Goal: Task Accomplishment & Management: Use online tool/utility

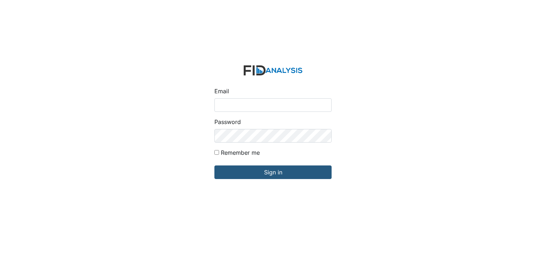
type input "[EMAIL_ADDRESS][DOMAIN_NAME]"
click at [216, 154] on input "Remember me" at bounding box center [217, 152] width 5 height 5
checkbox input "true"
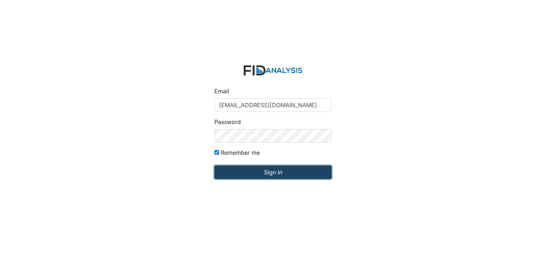
click at [243, 171] on input "Sign in" at bounding box center [273, 173] width 117 height 14
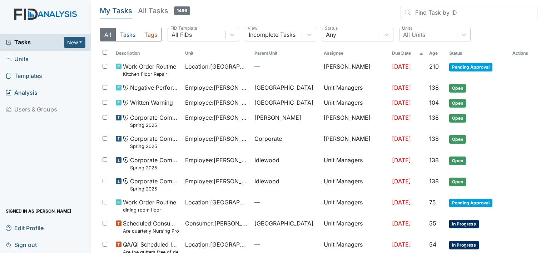
click at [40, 55] on link "Units" at bounding box center [45, 59] width 91 height 17
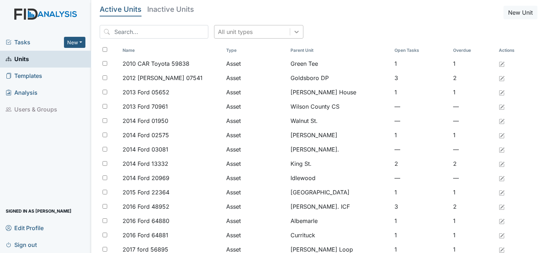
click at [290, 29] on div at bounding box center [296, 31] width 13 height 13
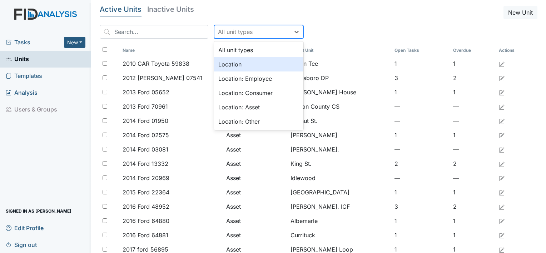
click at [268, 68] on div "Location" at bounding box center [258, 64] width 89 height 14
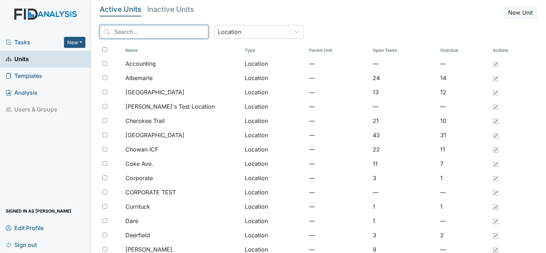
click at [171, 37] on input "search" at bounding box center [154, 32] width 109 height 14
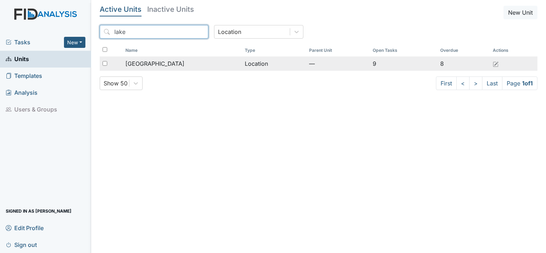
type input "lake"
click at [172, 65] on div "[GEOGRAPHIC_DATA]" at bounding box center [182, 63] width 114 height 9
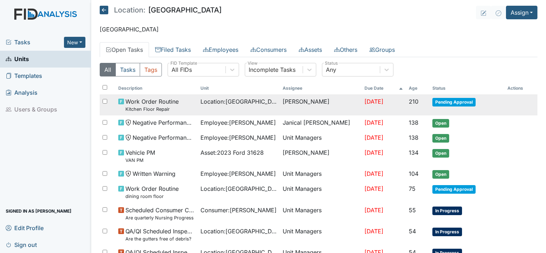
click at [458, 99] on span "Pending Approval" at bounding box center [454, 102] width 43 height 9
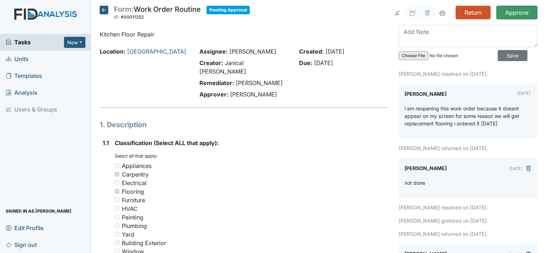
click at [101, 9] on icon at bounding box center [104, 10] width 9 height 9
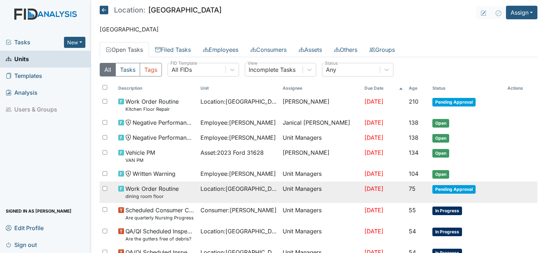
click at [457, 185] on span "Pending Approval" at bounding box center [454, 189] width 43 height 9
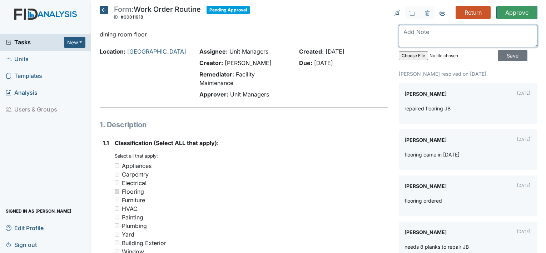
click at [455, 34] on textarea at bounding box center [468, 36] width 139 height 22
type textarea "SMALL AREA needs to be fixed."
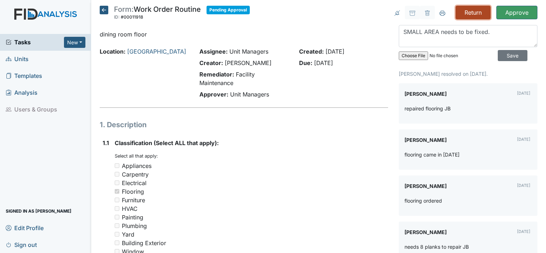
click at [462, 14] on input "Return" at bounding box center [473, 13] width 35 height 14
click at [505, 57] on input "Save" at bounding box center [513, 55] width 30 height 11
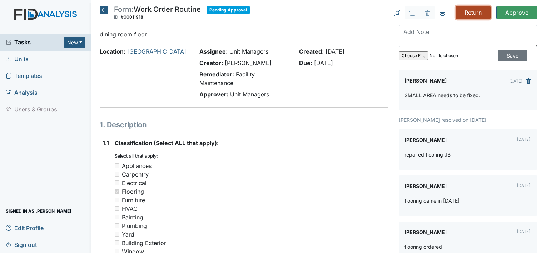
click at [471, 13] on input "Return" at bounding box center [473, 13] width 35 height 14
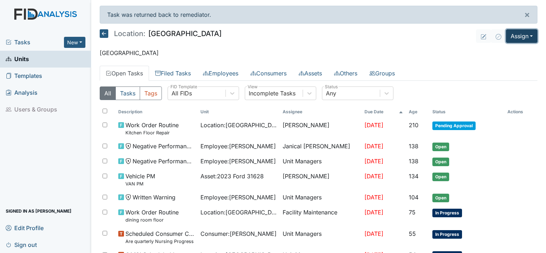
click at [526, 38] on button "Assign" at bounding box center [521, 36] width 31 height 14
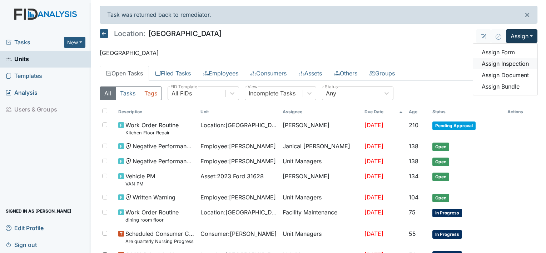
click at [519, 61] on link "Assign Inspection" at bounding box center [505, 63] width 64 height 11
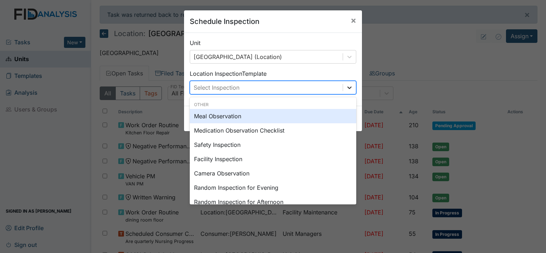
click at [351, 88] on div at bounding box center [349, 87] width 13 height 13
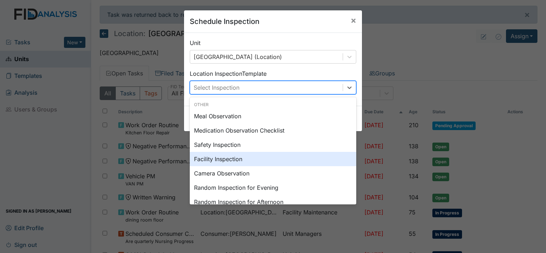
click at [321, 156] on div "Facility Inspection" at bounding box center [273, 159] width 167 height 14
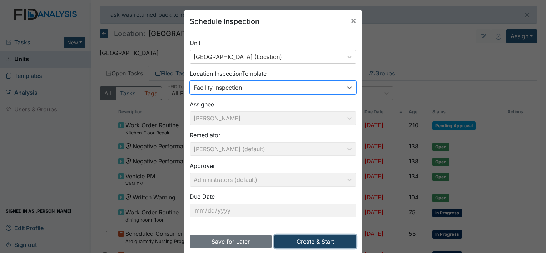
click at [308, 241] on button "Create & Start" at bounding box center [316, 242] width 82 height 14
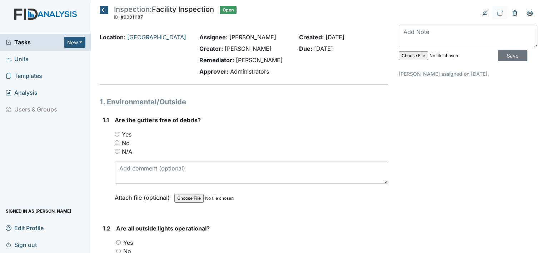
click at [116, 143] on input "No" at bounding box center [117, 143] width 5 height 5
radio input "true"
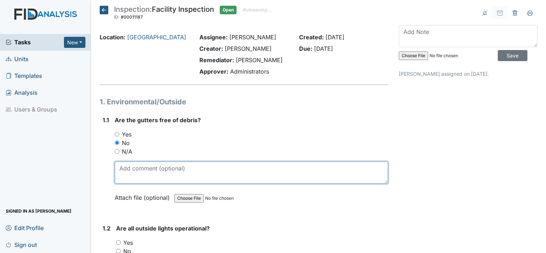
click at [138, 175] on textarea at bounding box center [252, 173] width 274 height 22
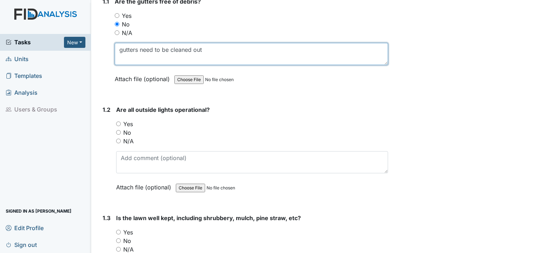
scroll to position [176, 0]
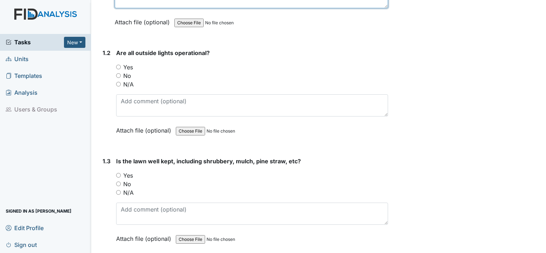
type textarea "gutters need to be cleaned out"
click at [118, 67] on input "Yes" at bounding box center [118, 67] width 5 height 5
radio input "true"
click at [118, 182] on input "No" at bounding box center [118, 184] width 5 height 5
radio input "true"
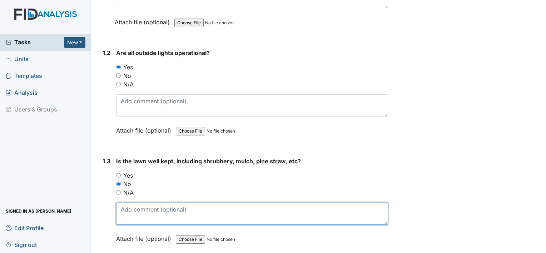
click at [124, 203] on textarea at bounding box center [252, 214] width 272 height 22
type textarea "need branches to be removed"
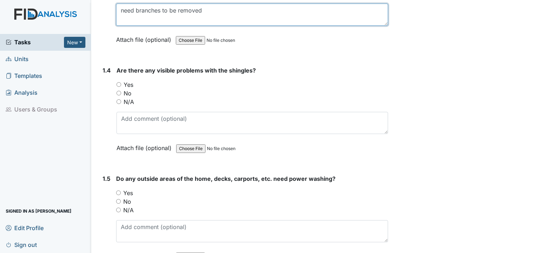
scroll to position [384, 0]
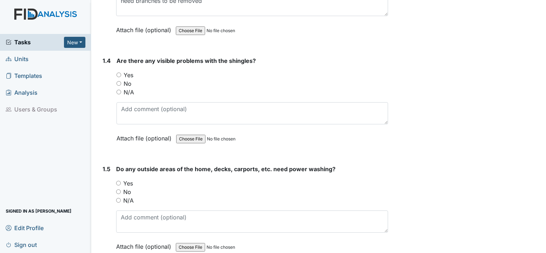
click at [118, 82] on input "No" at bounding box center [119, 83] width 5 height 5
radio input "true"
click at [119, 183] on input "Yes" at bounding box center [118, 183] width 5 height 5
radio input "true"
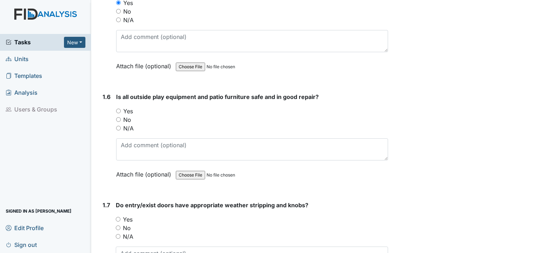
scroll to position [574, 0]
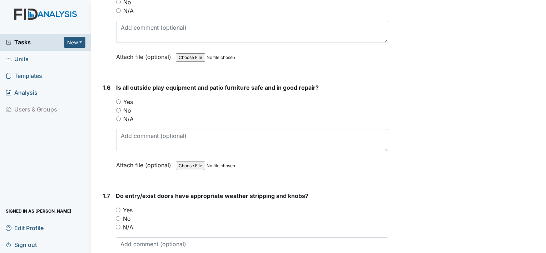
click at [118, 99] on input "Yes" at bounding box center [118, 101] width 5 height 5
radio input "true"
click at [118, 216] on input "No" at bounding box center [118, 218] width 5 height 5
radio input "true"
click at [116, 208] on input "Yes" at bounding box center [118, 210] width 5 height 5
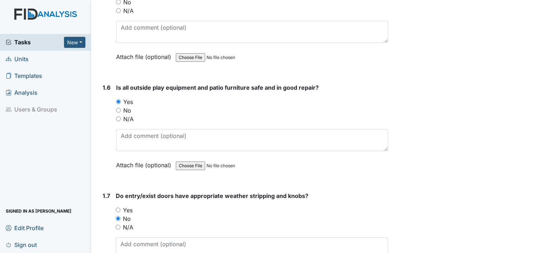
radio input "true"
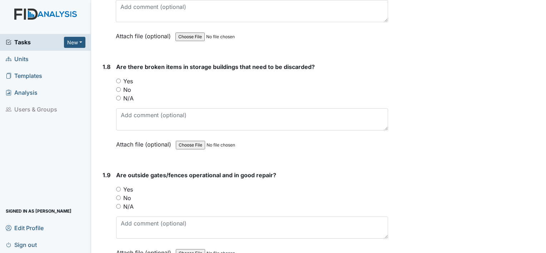
scroll to position [845, 0]
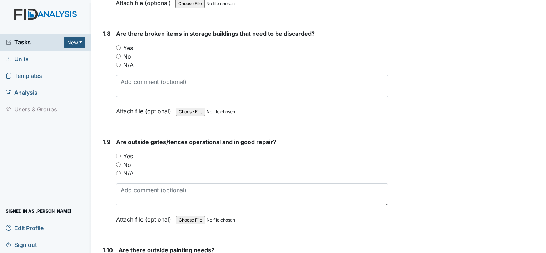
click at [117, 54] on input "No" at bounding box center [118, 56] width 5 height 5
radio input "true"
click at [118, 154] on input "Yes" at bounding box center [118, 156] width 5 height 5
radio input "true"
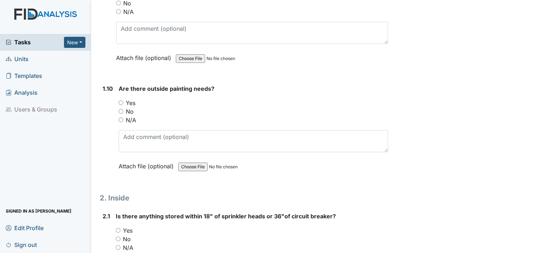
scroll to position [1082, 0]
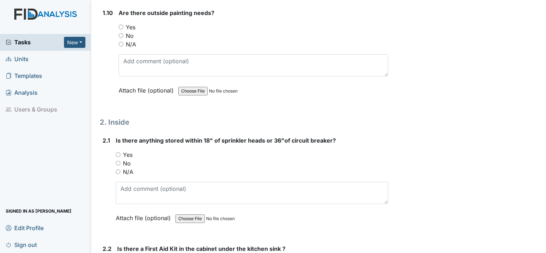
click at [119, 34] on input "No" at bounding box center [121, 35] width 5 height 5
radio input "true"
click at [117, 152] on input "Yes" at bounding box center [118, 154] width 5 height 5
radio input "true"
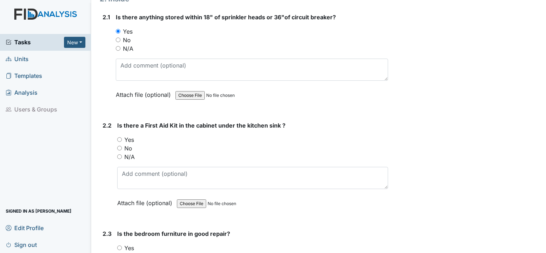
scroll to position [1230, 0]
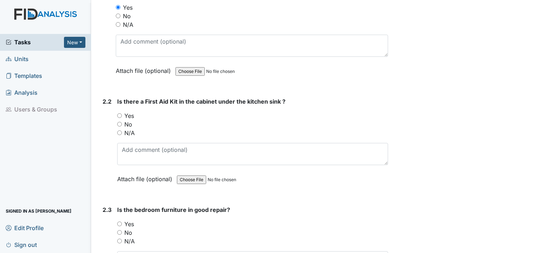
click at [119, 113] on input "Yes" at bounding box center [119, 115] width 5 height 5
radio input "true"
click at [119, 222] on input "Yes" at bounding box center [119, 224] width 5 height 5
radio input "true"
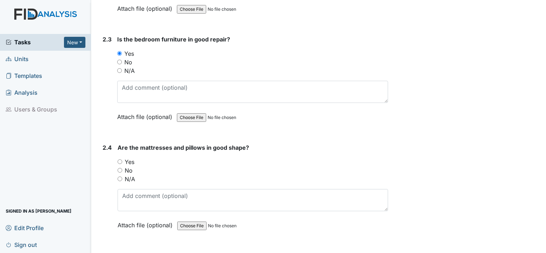
scroll to position [1414, 0]
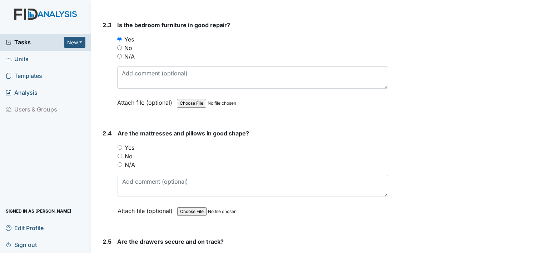
click at [119, 145] on input "Yes" at bounding box center [120, 147] width 5 height 5
radio input "true"
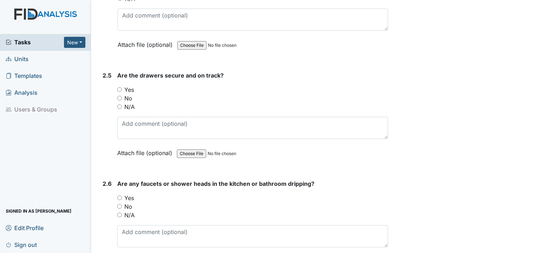
scroll to position [1586, 0]
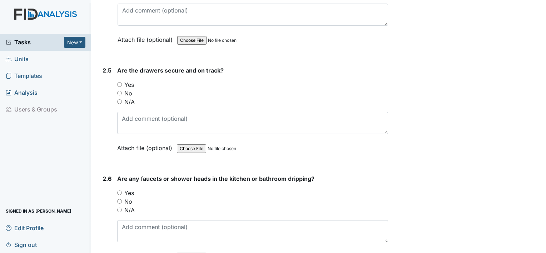
click at [120, 82] on input "Yes" at bounding box center [119, 84] width 5 height 5
radio input "true"
click at [119, 199] on input "No" at bounding box center [119, 201] width 5 height 5
radio input "true"
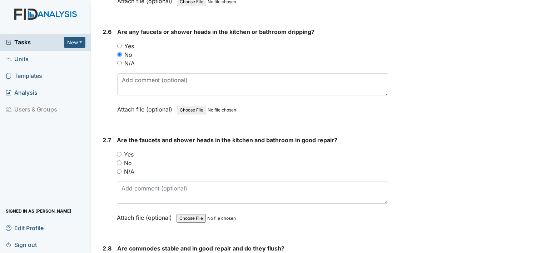
scroll to position [1742, 0]
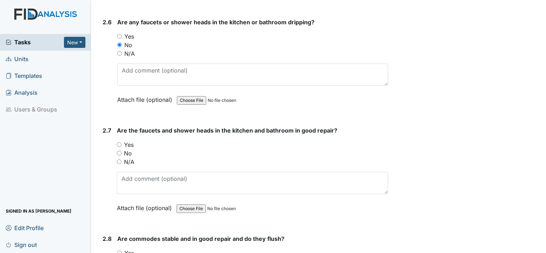
click at [118, 142] on input "Yes" at bounding box center [119, 144] width 5 height 5
radio input "true"
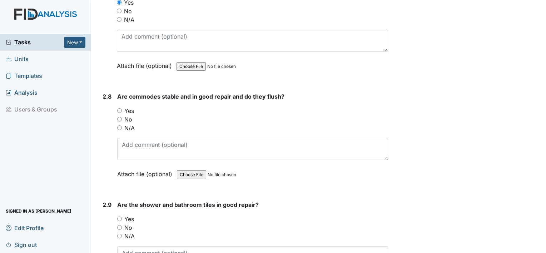
scroll to position [1904, 0]
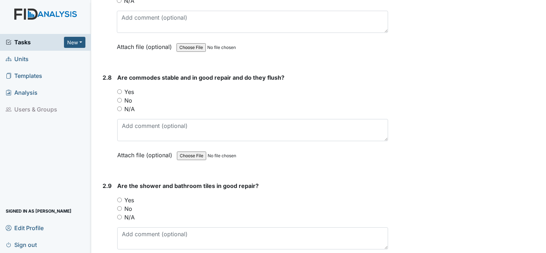
click at [119, 89] on input "Yes" at bounding box center [119, 91] width 5 height 5
radio input "true"
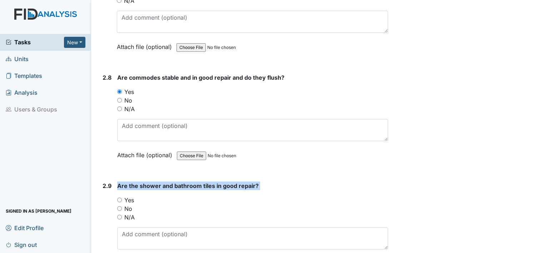
drag, startPoint x: 110, startPoint y: 193, endPoint x: 115, endPoint y: 195, distance: 5.0
click at [115, 195] on div "2.9 Are the shower and bathroom tiles in good repair? You must select one of th…" at bounding box center [244, 230] width 289 height 97
drag, startPoint x: 115, startPoint y: 195, endPoint x: 119, endPoint y: 193, distance: 3.9
click at [119, 198] on input "Yes" at bounding box center [119, 200] width 5 height 5
radio input "true"
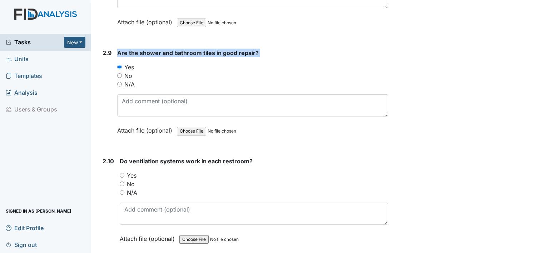
scroll to position [2089, 0]
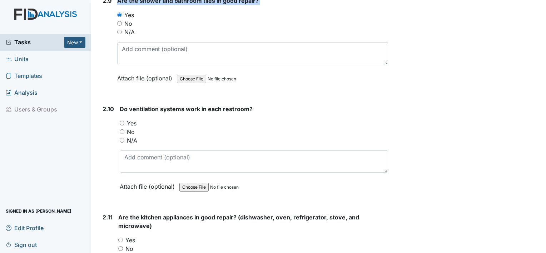
click at [122, 121] on input "Yes" at bounding box center [122, 123] width 5 height 5
radio input "true"
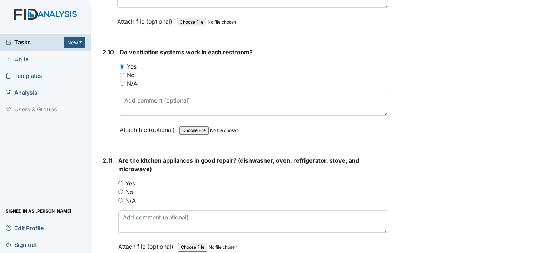
scroll to position [2160, 0]
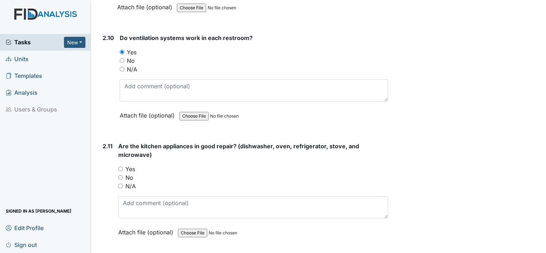
click at [120, 167] on input "Yes" at bounding box center [120, 169] width 5 height 5
radio input "true"
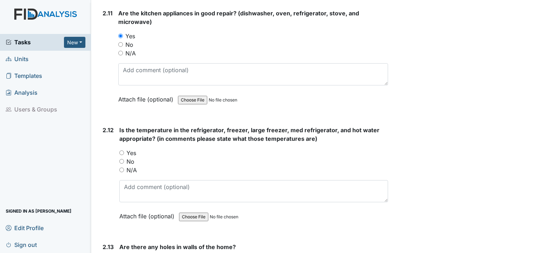
scroll to position [2317, 0]
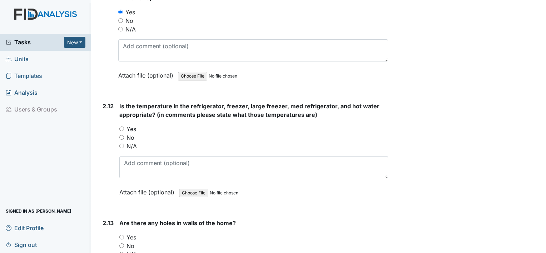
click at [121, 127] on input "Yes" at bounding box center [121, 129] width 5 height 5
radio input "true"
click at [121, 243] on input "No" at bounding box center [121, 245] width 5 height 5
radio input "true"
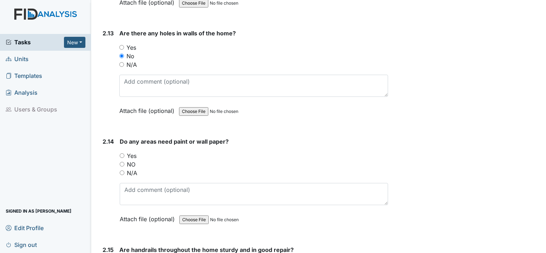
scroll to position [2516, 0]
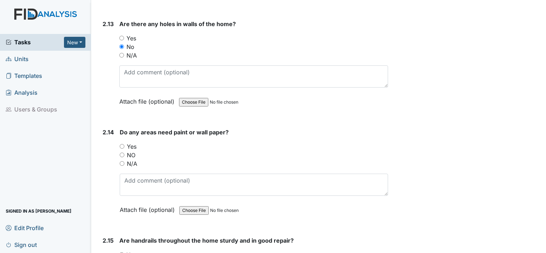
click at [120, 153] on input "NO" at bounding box center [122, 155] width 5 height 5
radio input "true"
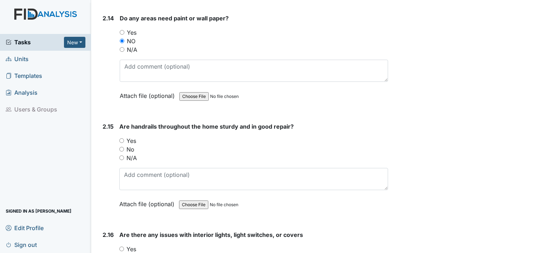
scroll to position [2659, 0]
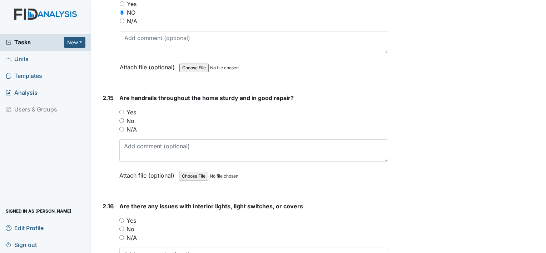
click at [122, 127] on input "N/A" at bounding box center [121, 129] width 5 height 5
radio input "true"
click at [121, 218] on input "Yes" at bounding box center [121, 220] width 5 height 5
radio input "true"
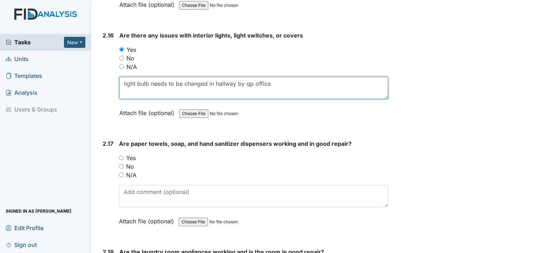
scroll to position [2924, 0]
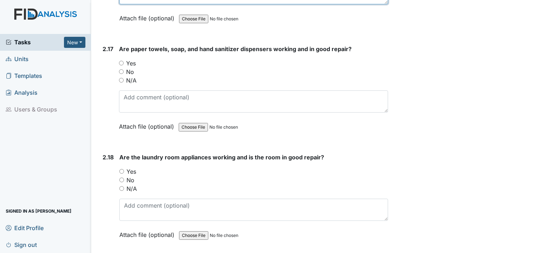
type textarea "light bulb needs to be changed in hallway by qp office"
click at [120, 61] on input "Yes" at bounding box center [121, 63] width 5 height 5
radio input "true"
click at [122, 169] on input "Yes" at bounding box center [121, 171] width 5 height 5
radio input "true"
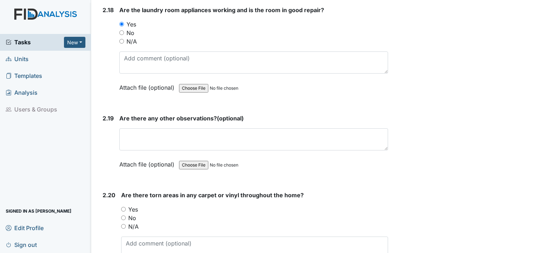
scroll to position [3081, 0]
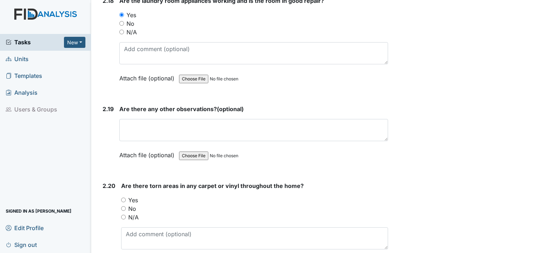
click at [124, 198] on input "Yes" at bounding box center [123, 200] width 5 height 5
radio input "true"
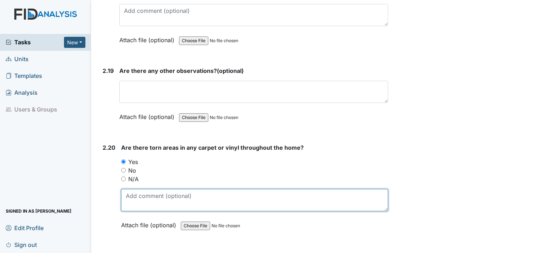
click at [269, 195] on textarea at bounding box center [254, 200] width 267 height 22
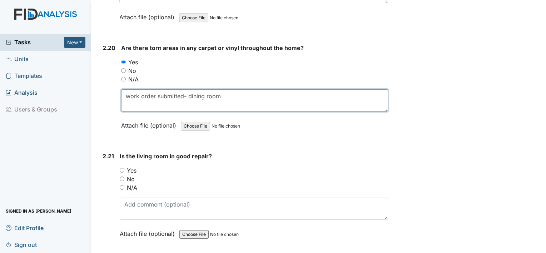
scroll to position [3309, 0]
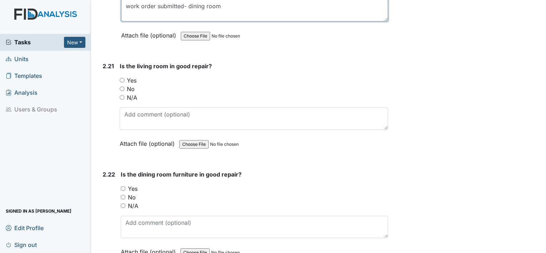
type textarea "work order submitted- dining room"
click at [122, 78] on input "Yes" at bounding box center [122, 80] width 5 height 5
radio input "true"
click at [122, 186] on input "Yes" at bounding box center [123, 188] width 5 height 5
radio input "true"
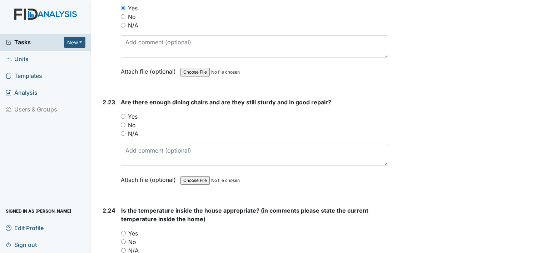
scroll to position [3499, 0]
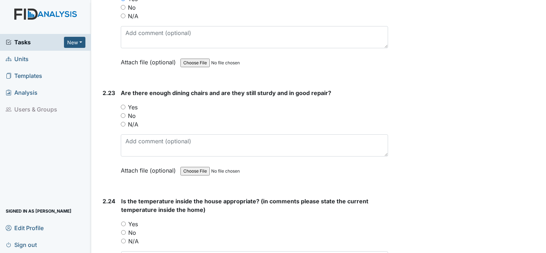
click at [122, 105] on input "Yes" at bounding box center [123, 107] width 5 height 5
radio input "true"
click at [121, 222] on input "Yes" at bounding box center [123, 224] width 5 height 5
radio input "true"
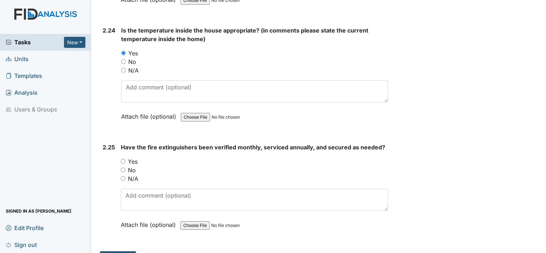
scroll to position [3674, 0]
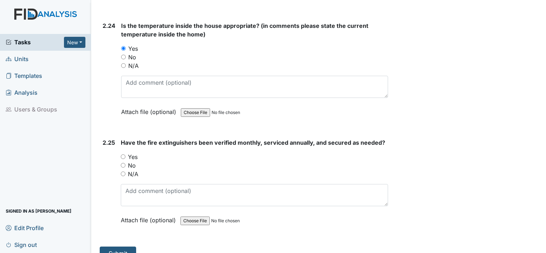
click at [124, 154] on input "Yes" at bounding box center [123, 156] width 5 height 5
radio input "true"
click at [119, 247] on button "Submit" at bounding box center [118, 254] width 36 height 14
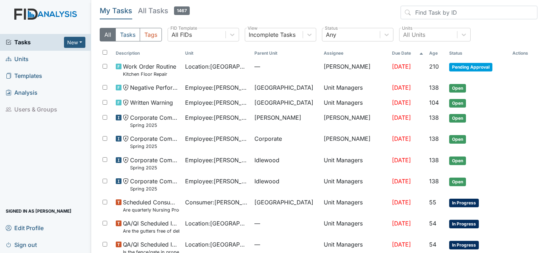
click at [48, 63] on link "Units" at bounding box center [45, 59] width 91 height 17
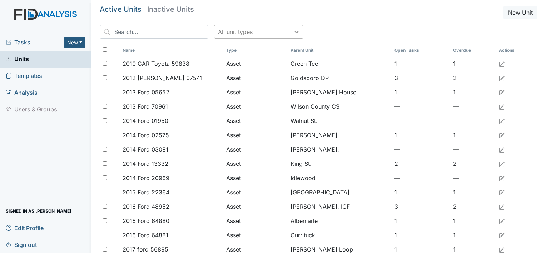
click at [295, 32] on icon at bounding box center [297, 32] width 4 height 3
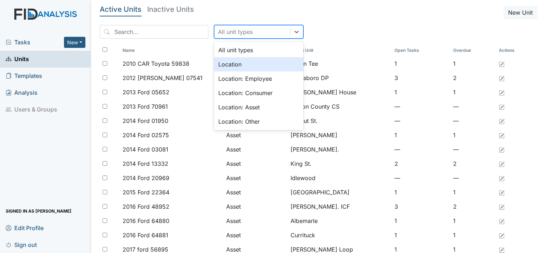
click at [271, 63] on div "Location" at bounding box center [258, 64] width 89 height 14
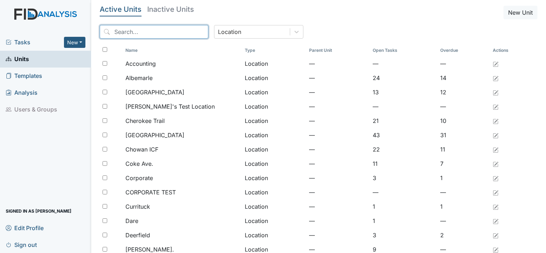
click at [138, 29] on input "search" at bounding box center [154, 32] width 109 height 14
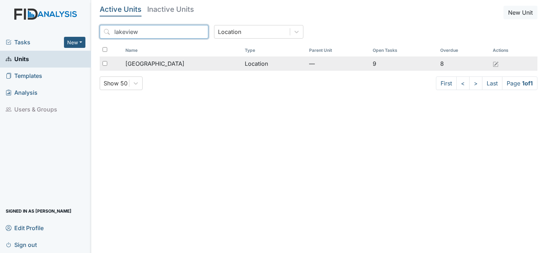
type input "lakeview"
click at [161, 60] on div "[GEOGRAPHIC_DATA]" at bounding box center [182, 63] width 114 height 9
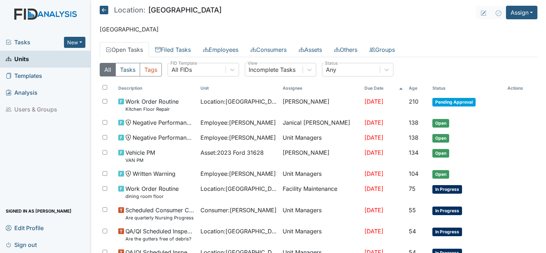
click at [527, 19] on main "Location: Lakeview Assign Assign Form Assign Inspection Assign Document Assign …" at bounding box center [318, 126] width 455 height 253
click at [526, 16] on button "Assign" at bounding box center [521, 13] width 31 height 14
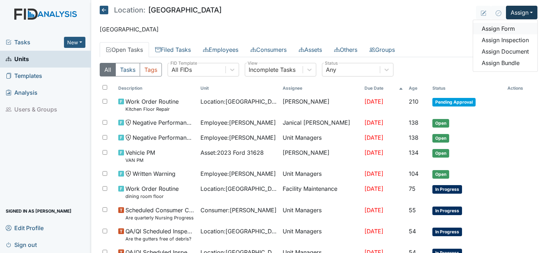
click at [516, 28] on link "Assign Form" at bounding box center [505, 28] width 64 height 11
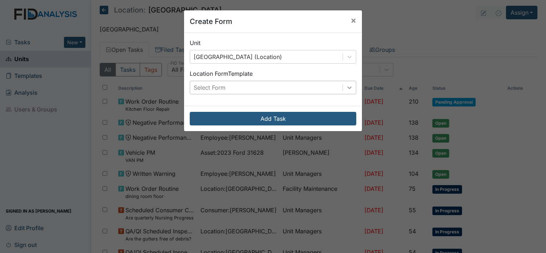
click at [346, 88] on icon at bounding box center [349, 87] width 7 height 7
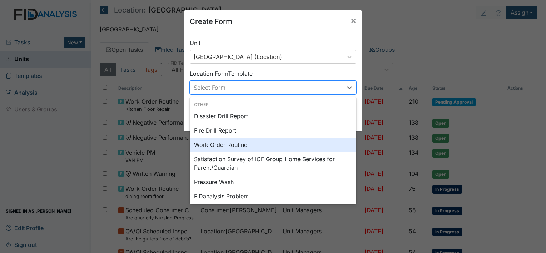
click at [247, 142] on div "Work Order Routine" at bounding box center [273, 145] width 167 height 14
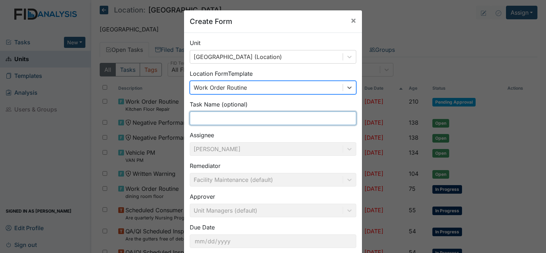
click at [239, 122] on input "text" at bounding box center [273, 119] width 167 height 14
type input "Gutters Need to be cleaned out"
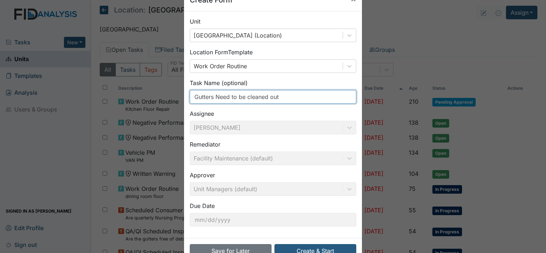
scroll to position [41, 0]
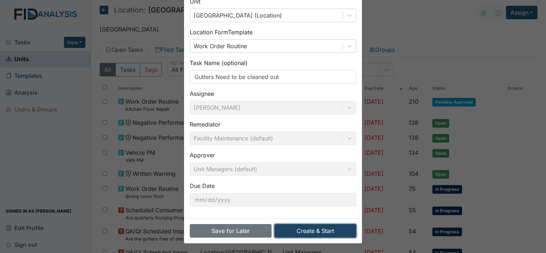
click at [338, 233] on button "Create & Start" at bounding box center [316, 231] width 82 height 14
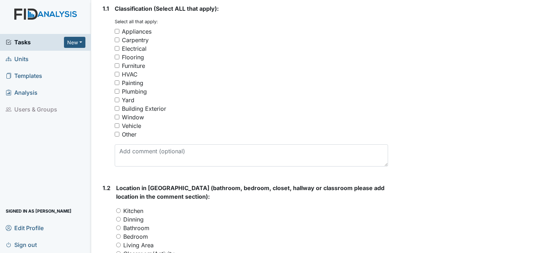
scroll to position [132, 0]
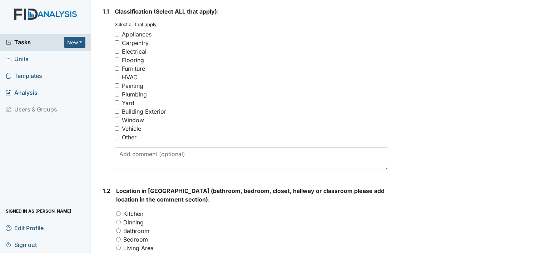
click at [117, 112] on input "Building Exterior" at bounding box center [117, 111] width 5 height 5
checkbox input "true"
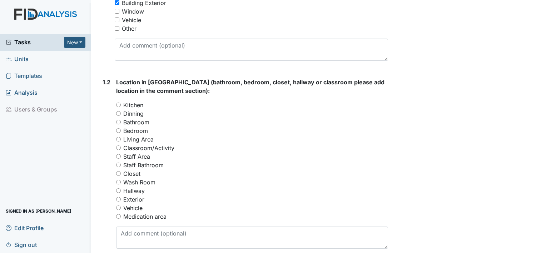
scroll to position [245, 0]
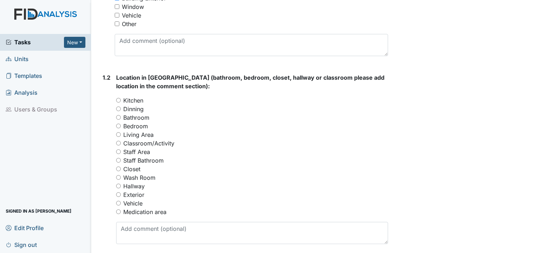
click at [119, 194] on input "Exterior" at bounding box center [118, 194] width 5 height 5
radio input "true"
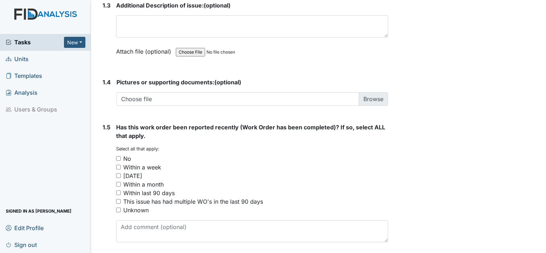
scroll to position [530, 0]
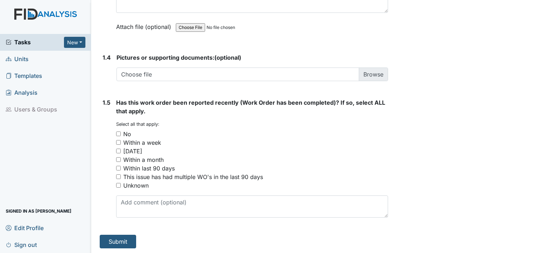
click at [117, 134] on input "No" at bounding box center [118, 134] width 5 height 5
checkbox input "true"
click at [115, 238] on button "Submit" at bounding box center [118, 242] width 36 height 14
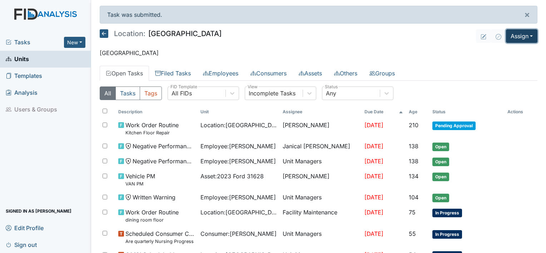
click at [527, 40] on button "Assign" at bounding box center [521, 36] width 31 height 14
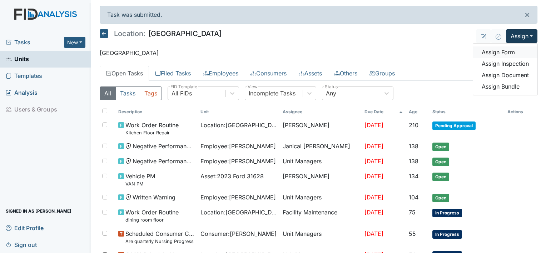
click at [521, 49] on link "Assign Form" at bounding box center [505, 51] width 64 height 11
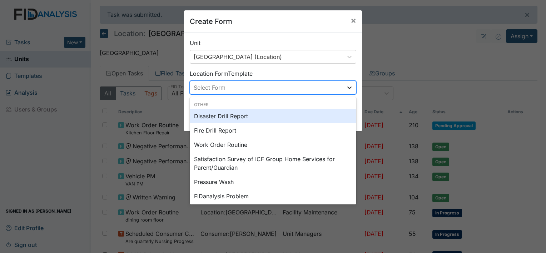
click at [352, 90] on div at bounding box center [349, 87] width 13 height 13
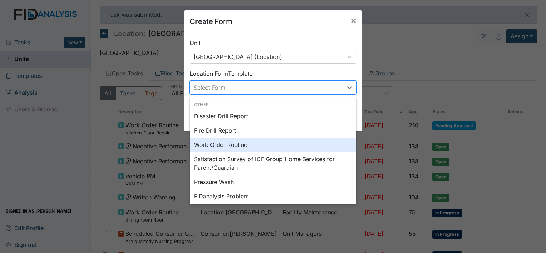
click at [303, 149] on div "Work Order Routine" at bounding box center [273, 145] width 167 height 14
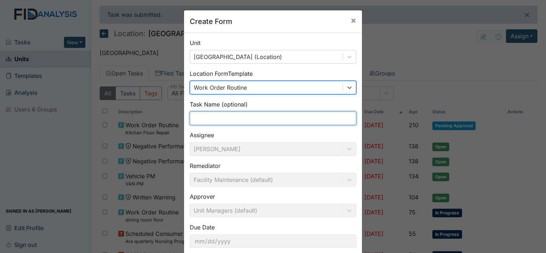
click at [244, 123] on input "text" at bounding box center [273, 119] width 167 height 14
type input "Remove tree limbs"
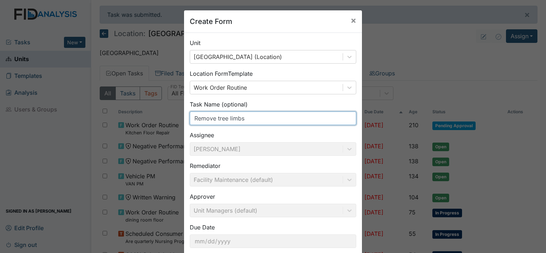
scroll to position [41, 0]
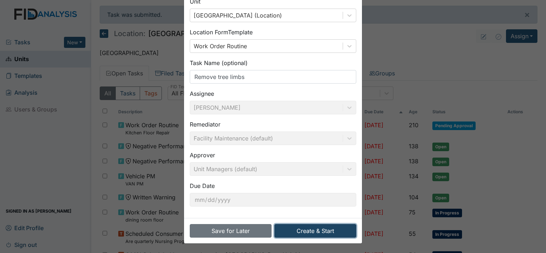
click at [324, 231] on button "Create & Start" at bounding box center [316, 231] width 82 height 14
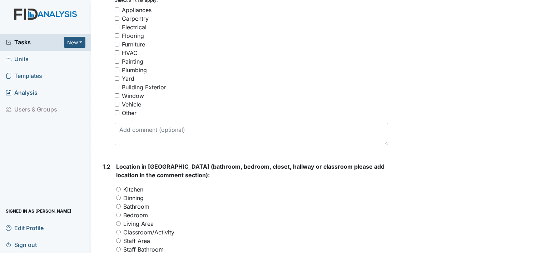
scroll to position [196, 0]
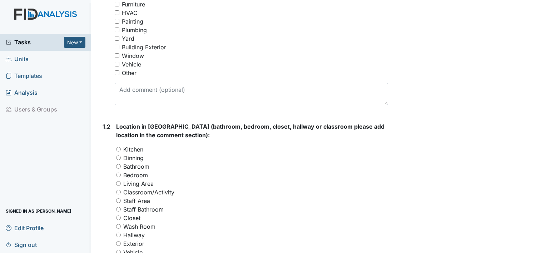
click at [119, 70] on div "Other" at bounding box center [252, 73] width 274 height 9
click at [117, 39] on input "Yard" at bounding box center [117, 38] width 5 height 5
checkbox input "true"
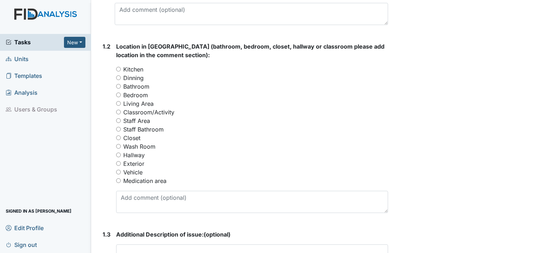
scroll to position [322, 0]
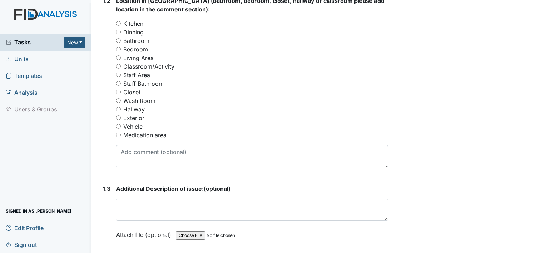
click at [120, 117] on input "Exterior" at bounding box center [118, 117] width 5 height 5
radio input "true"
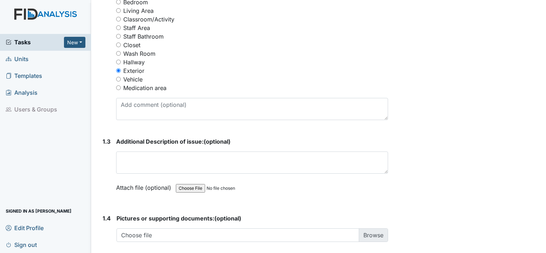
scroll to position [371, 0]
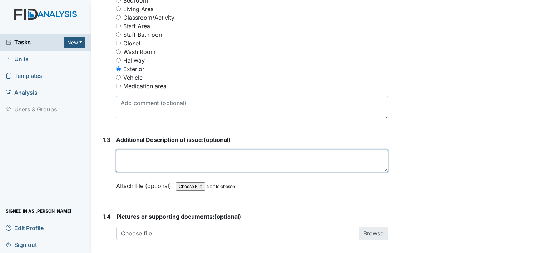
click at [240, 167] on textarea at bounding box center [252, 161] width 272 height 22
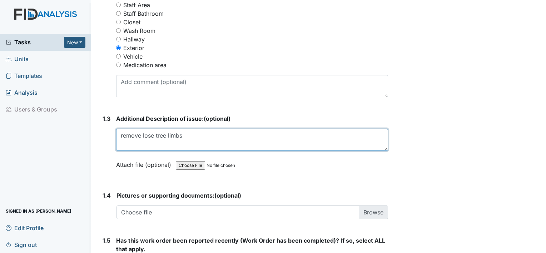
scroll to position [530, 0]
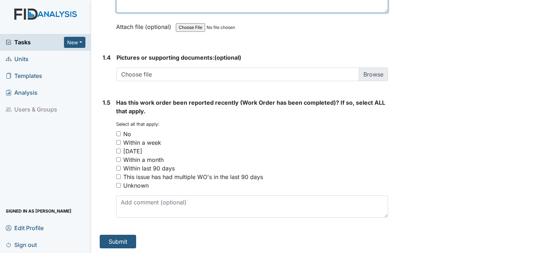
type textarea "remove lose tree limbs"
click at [117, 133] on input "No" at bounding box center [118, 134] width 5 height 5
checkbox input "true"
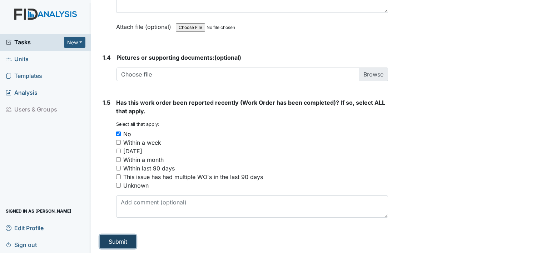
click at [115, 242] on button "Submit" at bounding box center [118, 242] width 36 height 14
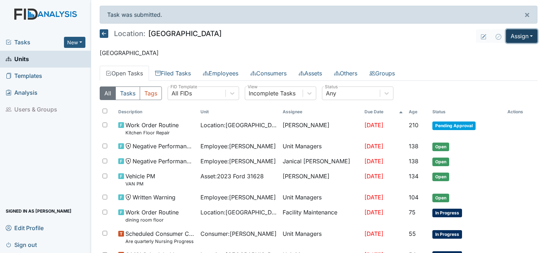
click at [528, 37] on button "Assign" at bounding box center [521, 36] width 31 height 14
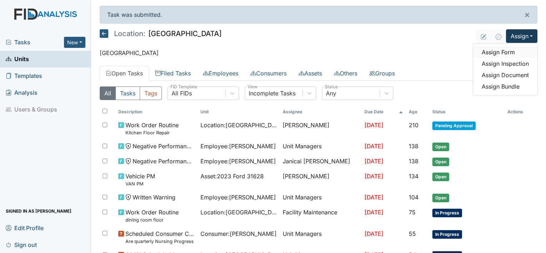
click at [517, 54] on link "Assign Form" at bounding box center [505, 51] width 64 height 11
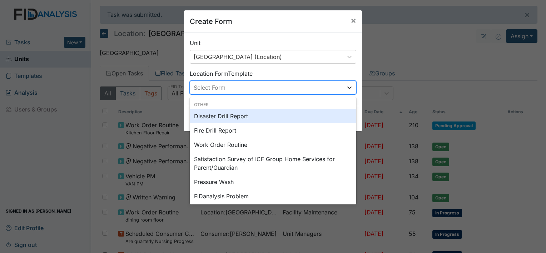
click at [352, 87] on div at bounding box center [349, 87] width 13 height 13
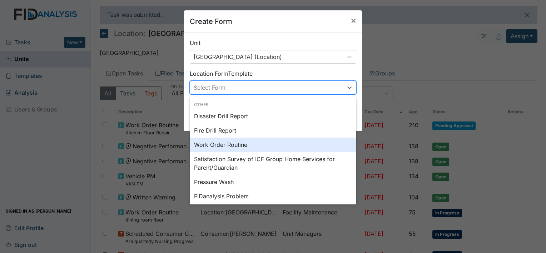
click at [284, 138] on div "Work Order Routine" at bounding box center [273, 145] width 167 height 14
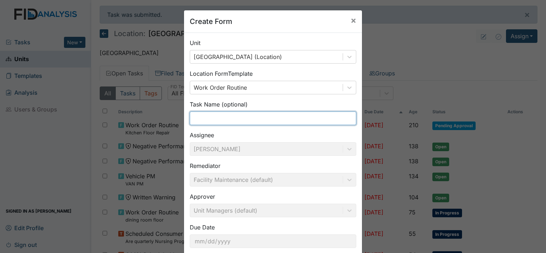
click at [277, 120] on input "text" at bounding box center [273, 119] width 167 height 14
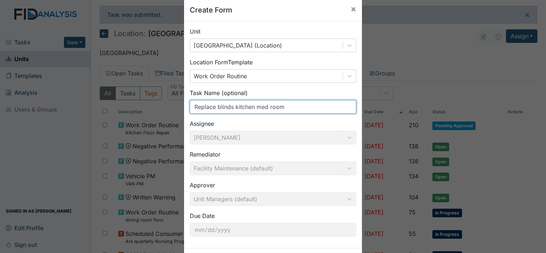
scroll to position [41, 0]
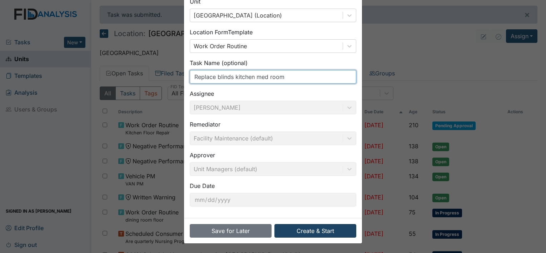
type input "Replace blinds kitchen med room"
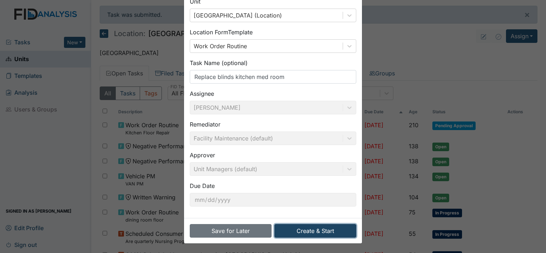
click at [335, 228] on button "Create & Start" at bounding box center [316, 231] width 82 height 14
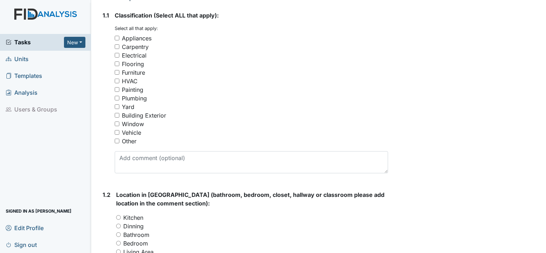
scroll to position [137, 0]
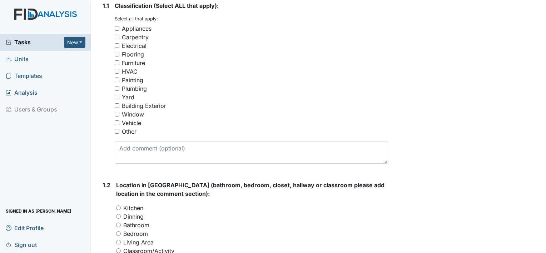
click at [117, 38] on input "Carpentry" at bounding box center [117, 37] width 5 height 5
checkbox input "true"
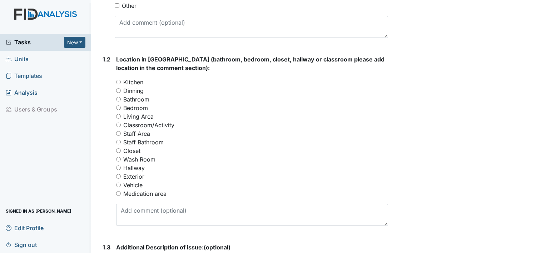
scroll to position [267, 0]
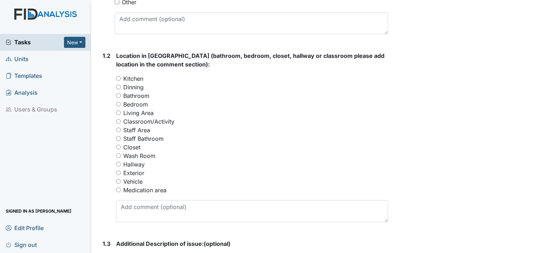
click at [117, 190] on input "Medication area" at bounding box center [118, 190] width 5 height 5
radio input "true"
click at [117, 76] on input "Kitchen" at bounding box center [118, 78] width 5 height 5
radio input "true"
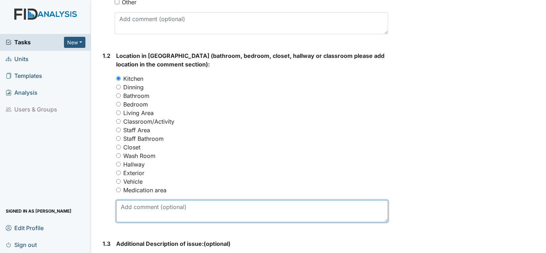
click at [127, 205] on textarea at bounding box center [252, 211] width 272 height 22
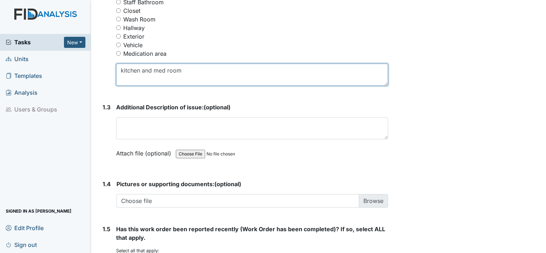
scroll to position [409, 0]
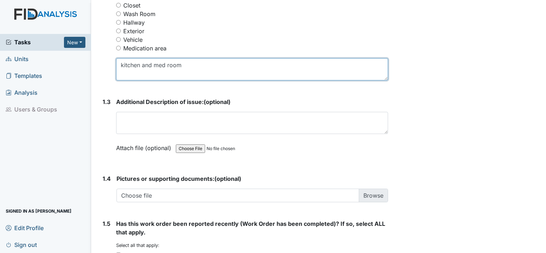
type textarea "kitchen and med room"
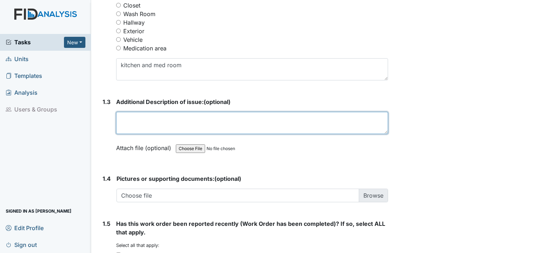
click at [246, 125] on textarea at bounding box center [252, 123] width 272 height 22
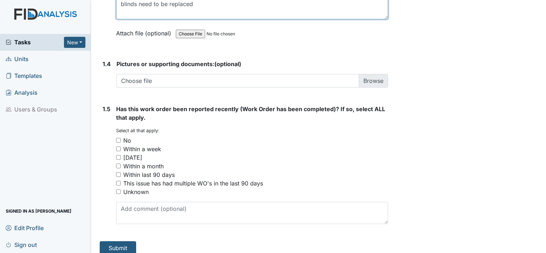
scroll to position [530, 0]
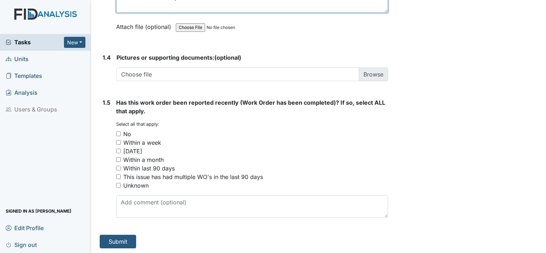
type textarea "blinds need to be replaced"
click at [118, 132] on input "No" at bounding box center [118, 134] width 5 height 5
checkbox input "true"
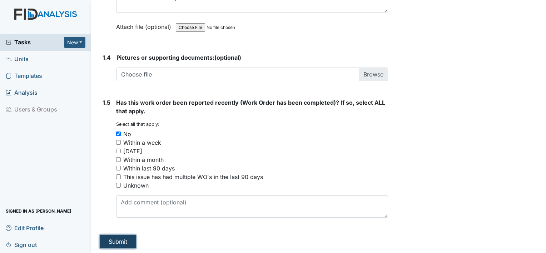
click at [111, 236] on button "Submit" at bounding box center [118, 242] width 36 height 14
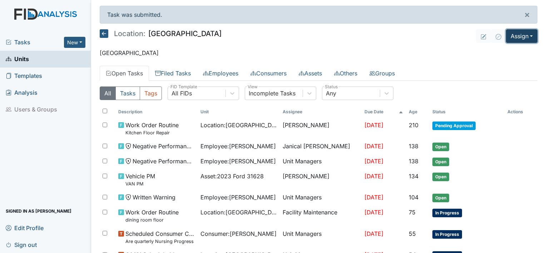
click at [527, 35] on button "Assign" at bounding box center [521, 36] width 31 height 14
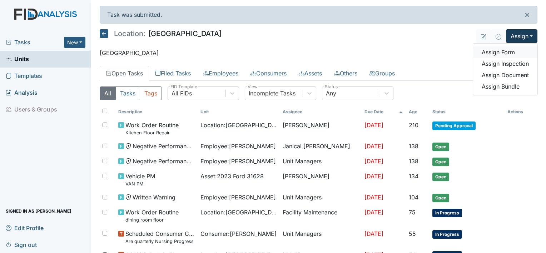
click at [515, 52] on link "Assign Form" at bounding box center [505, 51] width 64 height 11
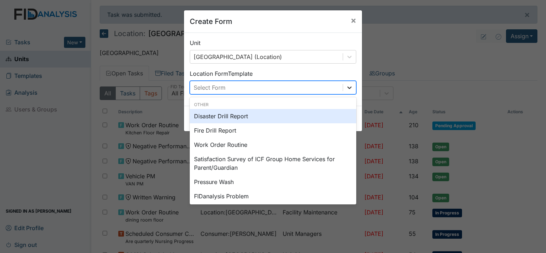
click at [348, 88] on icon at bounding box center [349, 87] width 7 height 7
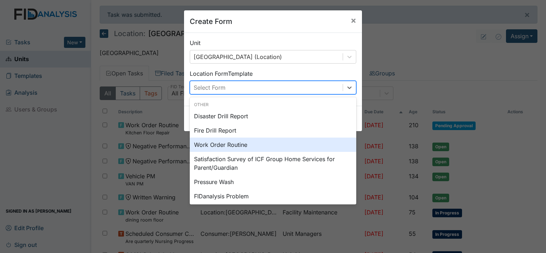
click at [218, 142] on div "Work Order Routine" at bounding box center [273, 145] width 167 height 14
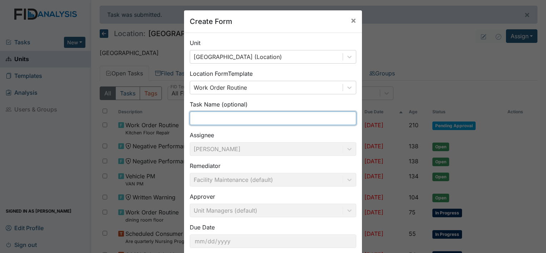
click at [231, 116] on input "text" at bounding box center [273, 119] width 167 height 14
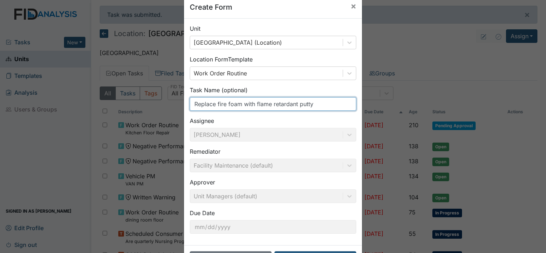
scroll to position [15, 0]
click at [225, 103] on input "Replace fire foam with flame retardant putty" at bounding box center [273, 104] width 167 height 14
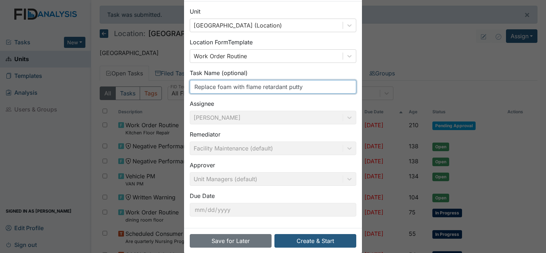
scroll to position [41, 0]
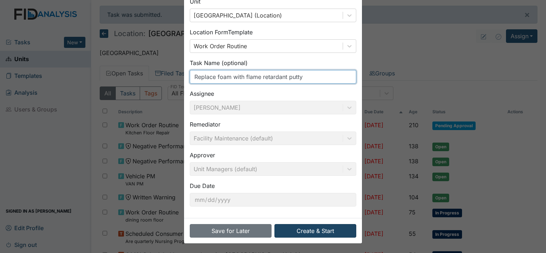
type input "Replace foam with flame retardant putty"
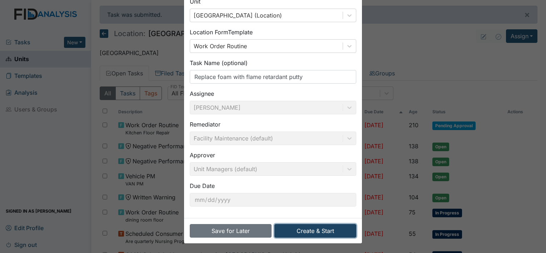
click at [333, 227] on button "Create & Start" at bounding box center [316, 231] width 82 height 14
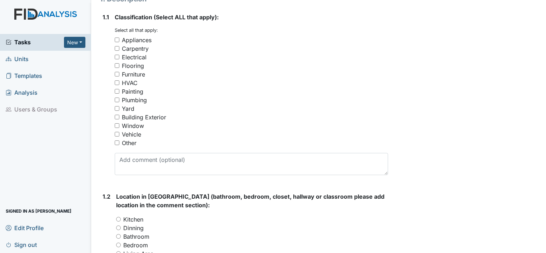
scroll to position [128, 0]
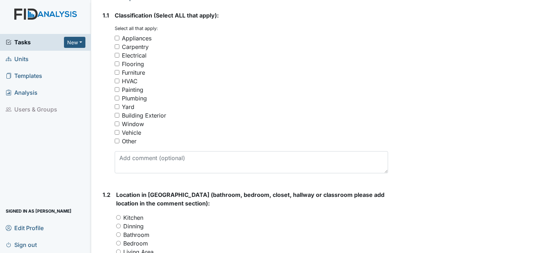
click at [118, 97] on input "Plumbing" at bounding box center [117, 98] width 5 height 5
checkbox input "true"
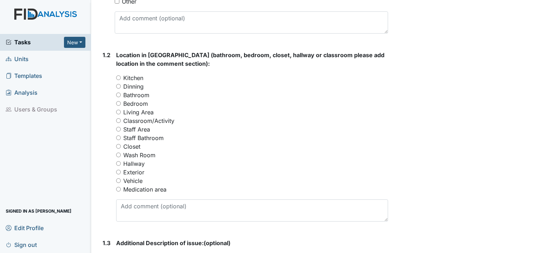
scroll to position [284, 0]
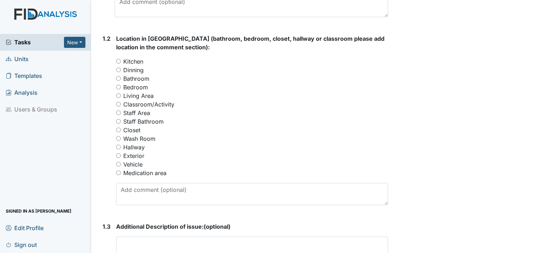
click at [118, 131] on input "Closet" at bounding box center [118, 130] width 5 height 5
radio input "true"
click at [136, 175] on label "Medication area" at bounding box center [144, 173] width 43 height 9
click at [121, 175] on input "Medication area" at bounding box center [118, 173] width 5 height 5
radio input "true"
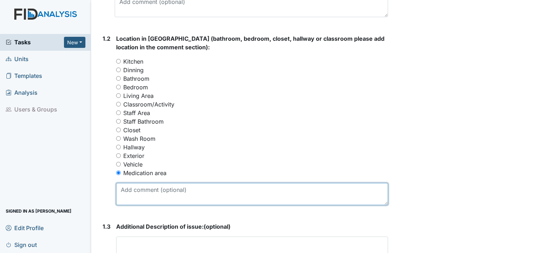
click at [134, 191] on textarea at bounding box center [252, 194] width 272 height 22
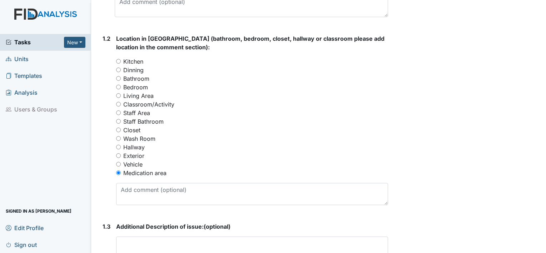
click at [118, 129] on input "Closet" at bounding box center [118, 130] width 5 height 5
radio input "true"
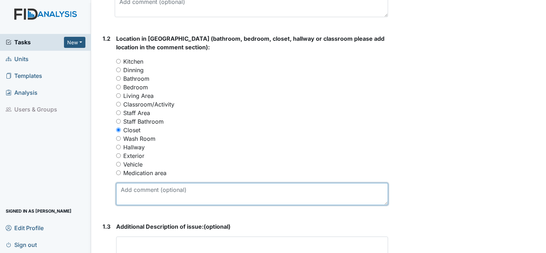
click at [139, 189] on textarea at bounding box center [252, 194] width 272 height 22
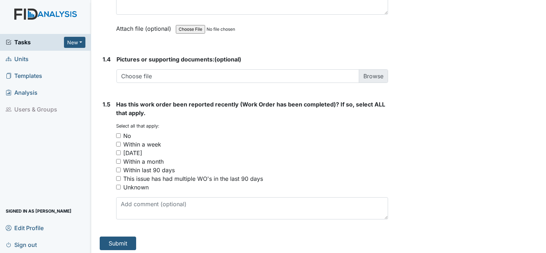
scroll to position [530, 0]
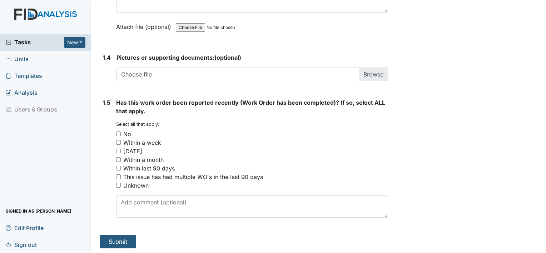
type textarea "In QP office closet where fire pole is located foam needs to be replaced with f…"
click at [119, 134] on input "No" at bounding box center [118, 134] width 5 height 5
checkbox input "true"
click at [113, 240] on button "Submit" at bounding box center [118, 242] width 36 height 14
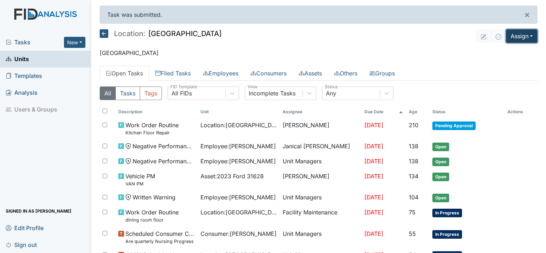
click at [528, 38] on button "Assign" at bounding box center [521, 36] width 31 height 14
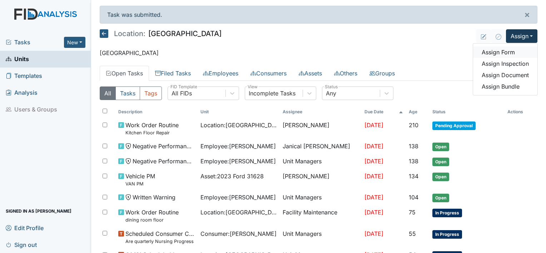
click at [515, 53] on link "Assign Form" at bounding box center [505, 51] width 64 height 11
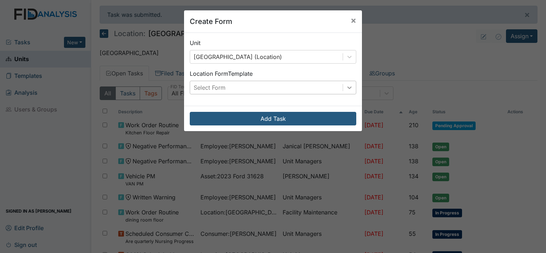
click at [353, 88] on div at bounding box center [349, 87] width 13 height 13
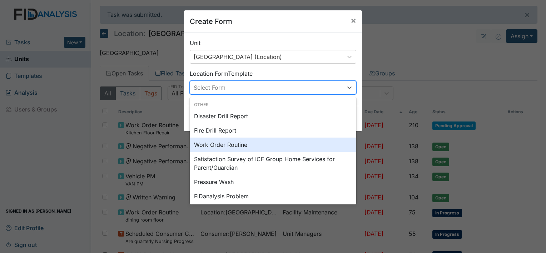
click at [230, 145] on div "Work Order Routine" at bounding box center [273, 145] width 167 height 14
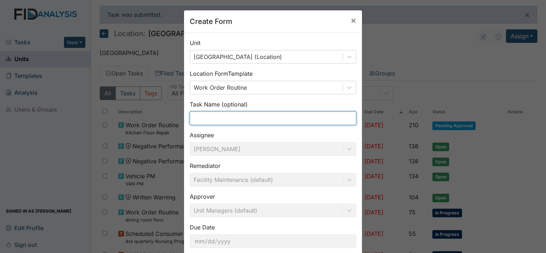
click at [238, 120] on input "text" at bounding box center [273, 119] width 167 height 14
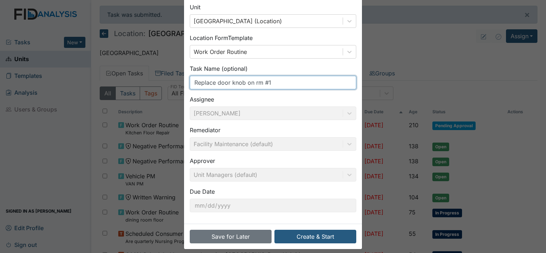
scroll to position [41, 0]
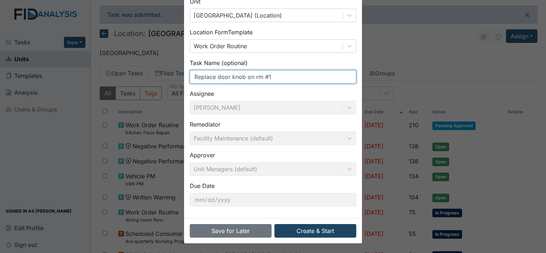
type input "Replace door knob on rm #1"
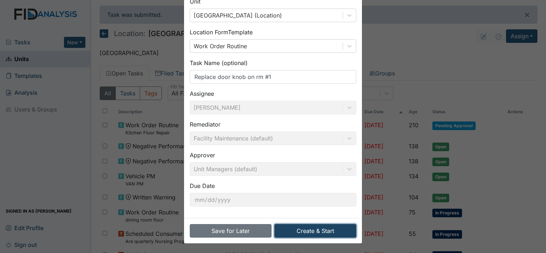
click at [340, 232] on button "Create & Start" at bounding box center [316, 231] width 82 height 14
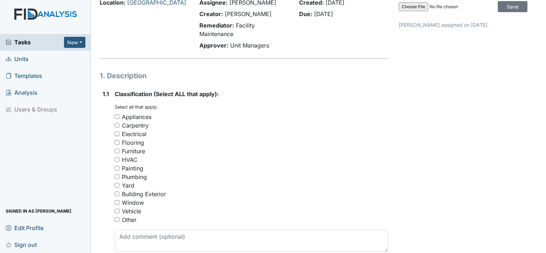
scroll to position [50, 0]
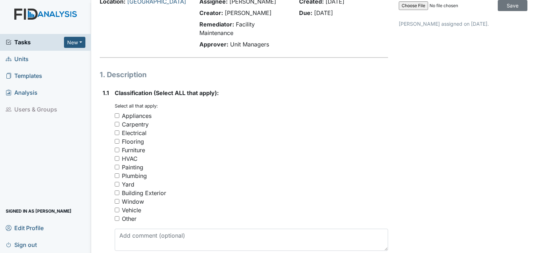
click at [117, 124] on input "Carpentry" at bounding box center [117, 124] width 5 height 5
checkbox input "true"
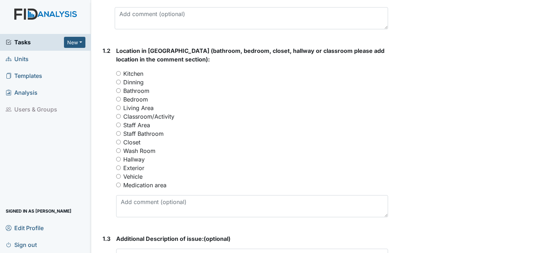
scroll to position [282, 0]
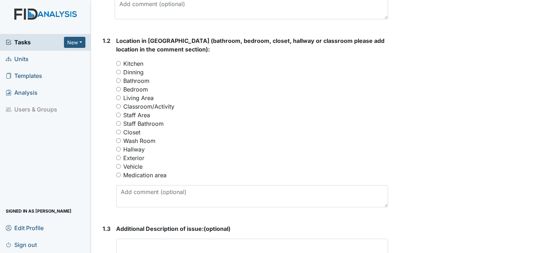
click at [118, 90] on input "Bedroom" at bounding box center [118, 89] width 5 height 5
radio input "true"
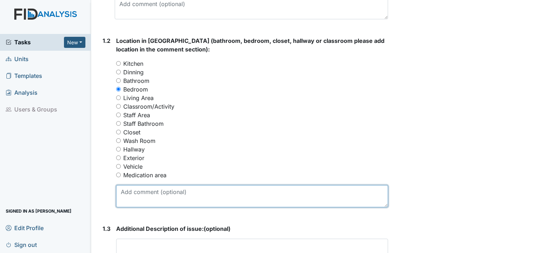
click at [134, 202] on textarea at bounding box center [252, 196] width 272 height 22
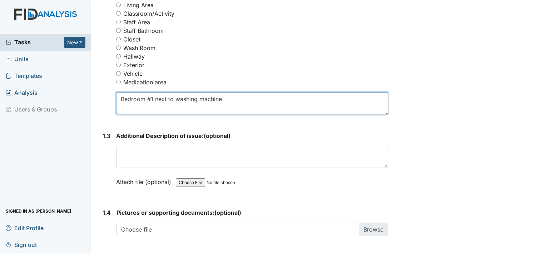
scroll to position [380, 0]
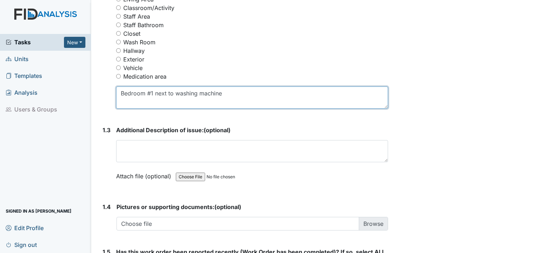
type textarea "Bedroom #1 next to washing machine"
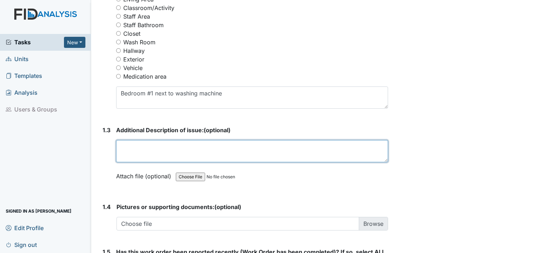
click at [277, 144] on textarea at bounding box center [252, 151] width 272 height 22
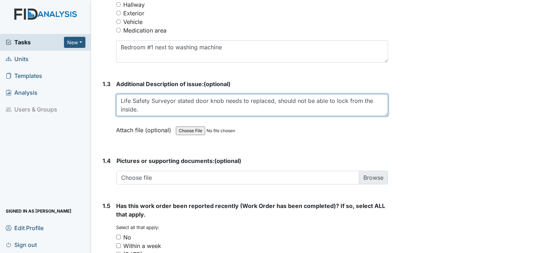
scroll to position [530, 0]
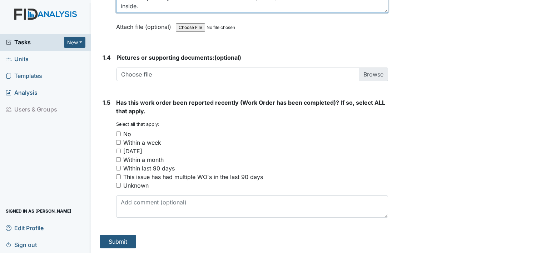
type textarea "Life Safety Surveyor stated door knob needs to replaced, should not be able to …"
click at [119, 132] on input "No" at bounding box center [118, 134] width 5 height 5
checkbox input "true"
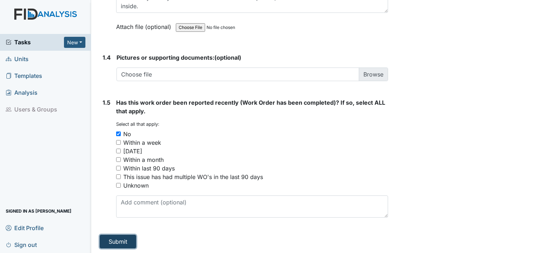
click at [120, 240] on button "Submit" at bounding box center [118, 242] width 36 height 14
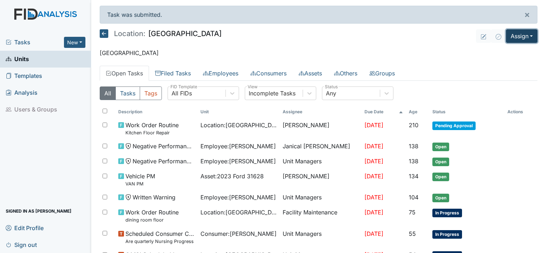
click at [527, 37] on button "Assign" at bounding box center [521, 36] width 31 height 14
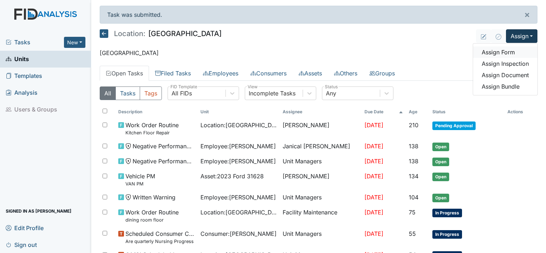
click at [513, 53] on link "Assign Form" at bounding box center [505, 51] width 64 height 11
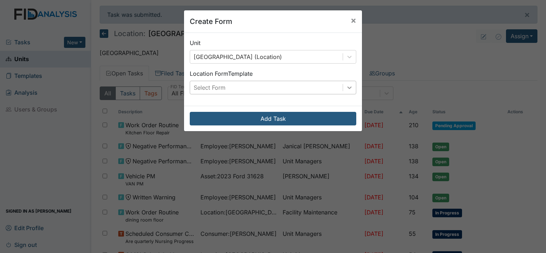
click at [346, 90] on icon at bounding box center [349, 87] width 7 height 7
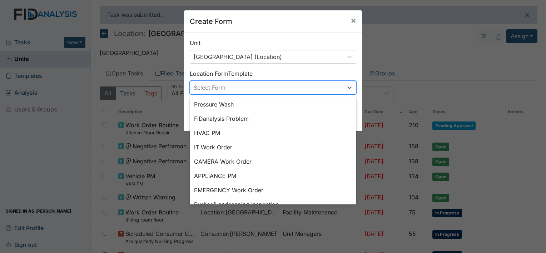
scroll to position [89, 0]
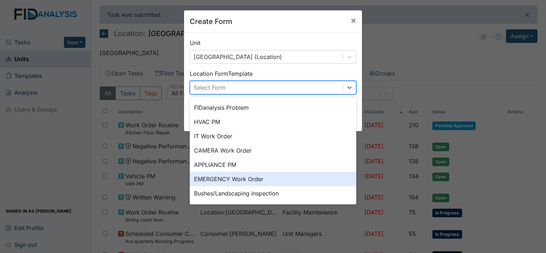
click at [294, 181] on div "EMERGENCY Work Order" at bounding box center [273, 179] width 167 height 14
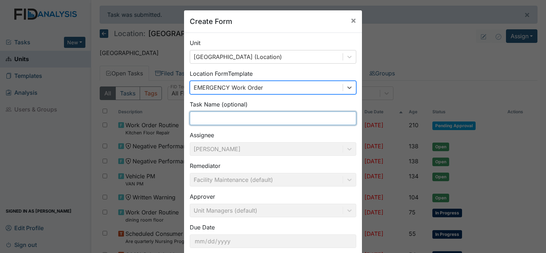
click at [285, 121] on input "text" at bounding box center [273, 119] width 167 height 14
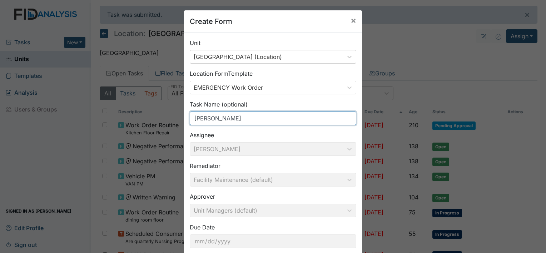
scroll to position [41, 0]
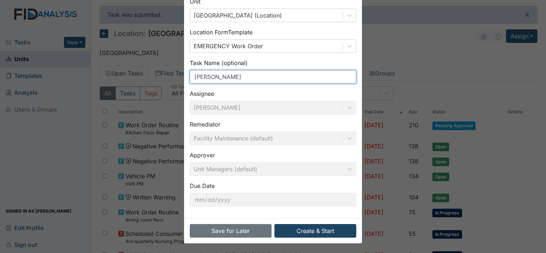
type input "Van dent"
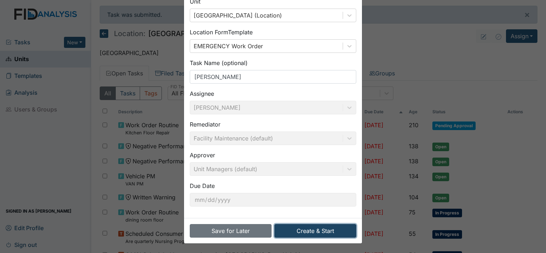
click at [307, 228] on button "Create & Start" at bounding box center [316, 231] width 82 height 14
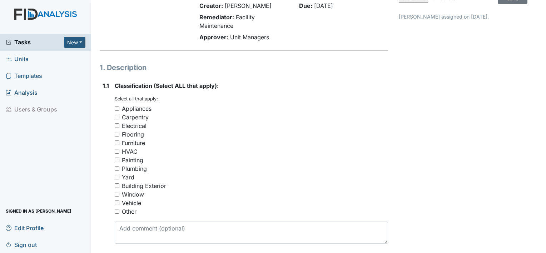
scroll to position [75, 0]
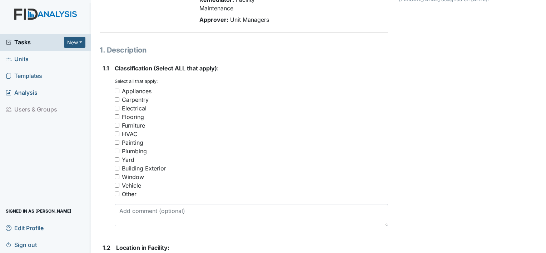
click at [115, 186] on input "Vehicle" at bounding box center [117, 185] width 5 height 5
checkbox input "true"
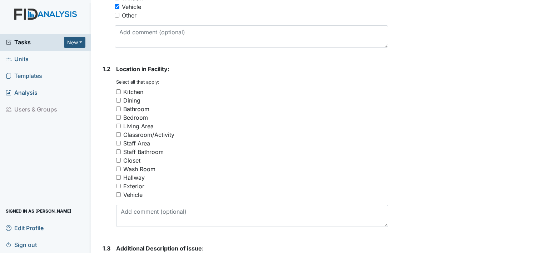
scroll to position [276, 0]
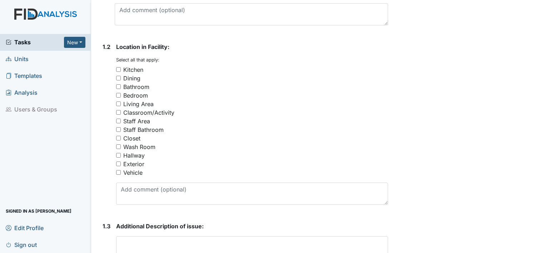
click at [117, 170] on input "Vehicle" at bounding box center [118, 172] width 5 height 5
checkbox input "true"
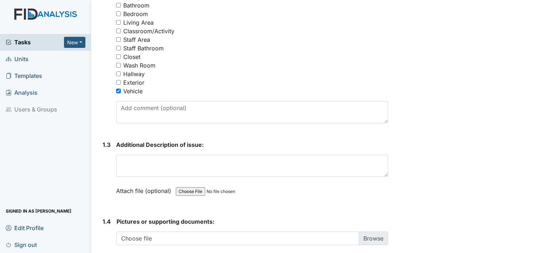
scroll to position [376, 0]
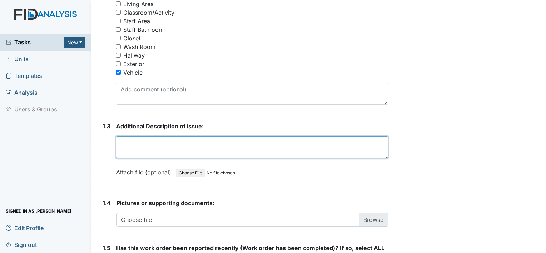
click at [211, 147] on textarea at bounding box center [252, 147] width 272 height 22
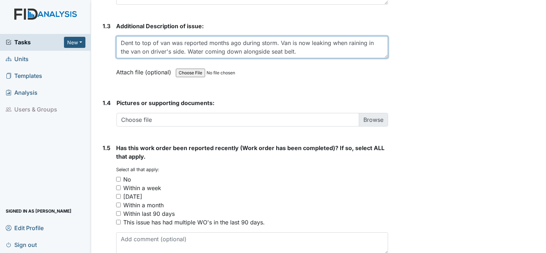
scroll to position [513, 0]
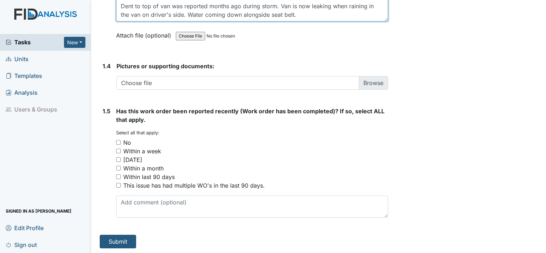
type textarea "Dent to top of van was reported months ago during storm. Van is now leaking whe…"
click at [117, 142] on input "No" at bounding box center [118, 142] width 5 height 5
checkbox input "true"
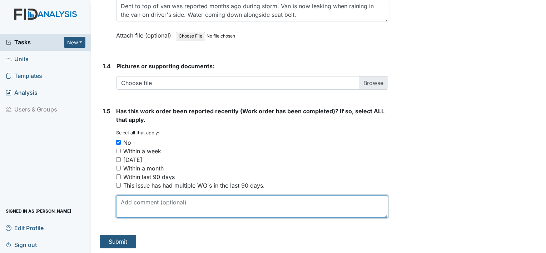
click at [134, 200] on textarea at bounding box center [252, 207] width 272 height 22
type textarea "not the leaking part but the report of dent to top of van was reported months a…"
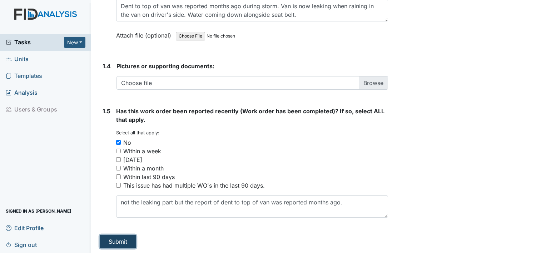
click at [107, 243] on button "Submit" at bounding box center [118, 242] width 36 height 14
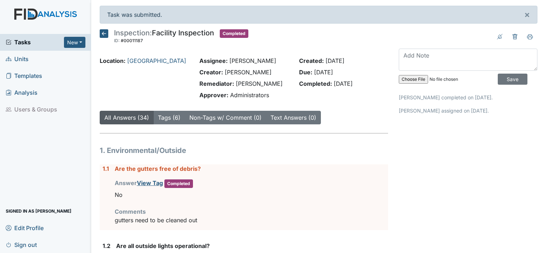
click at [106, 32] on icon at bounding box center [104, 33] width 9 height 9
